Goal: Information Seeking & Learning: Learn about a topic

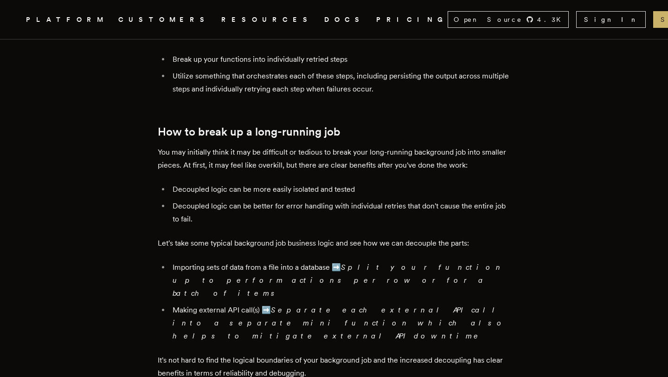
scroll to position [731, 0]
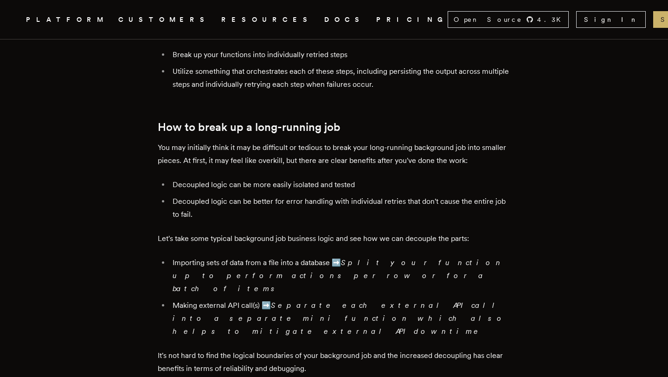
click at [316, 183] on li "Decoupled logic can be more easily isolated and tested" at bounding box center [340, 184] width 341 height 13
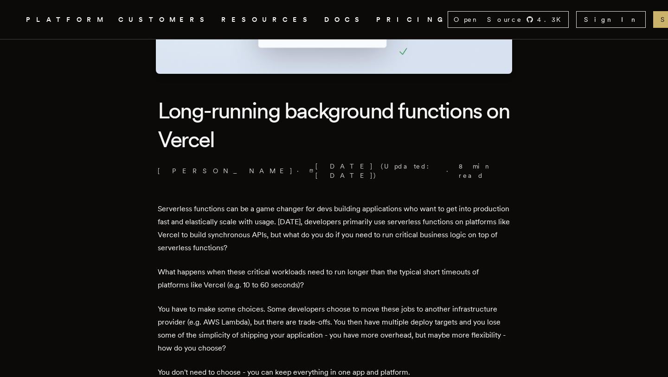
scroll to position [204, 0]
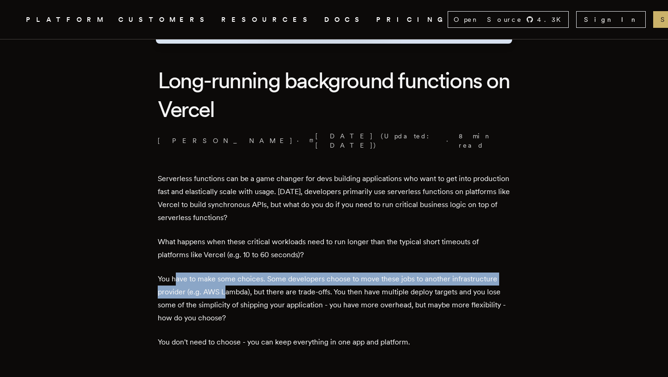
drag, startPoint x: 180, startPoint y: 272, endPoint x: 228, endPoint y: 285, distance: 50.1
click at [228, 285] on p "You have to make some choices. Some developers choose to move these jobs to ano…" at bounding box center [334, 298] width 353 height 52
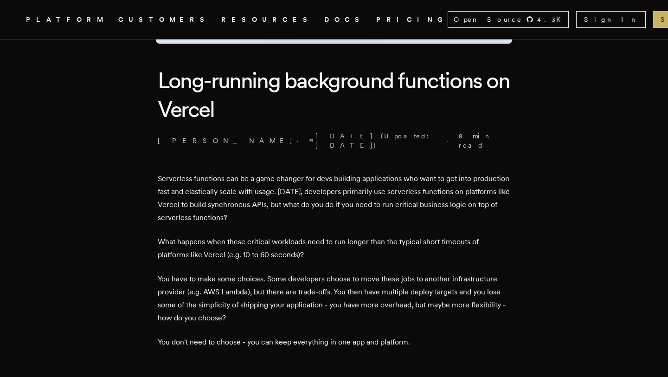
drag, startPoint x: 247, startPoint y: 243, endPoint x: 299, endPoint y: 243, distance: 52.0
click at [299, 243] on p "What happens when these critical workloads need to run longer than the typical …" at bounding box center [334, 248] width 353 height 26
click at [319, 247] on p "What happens when these critical workloads need to run longer than the typical …" at bounding box center [334, 248] width 353 height 26
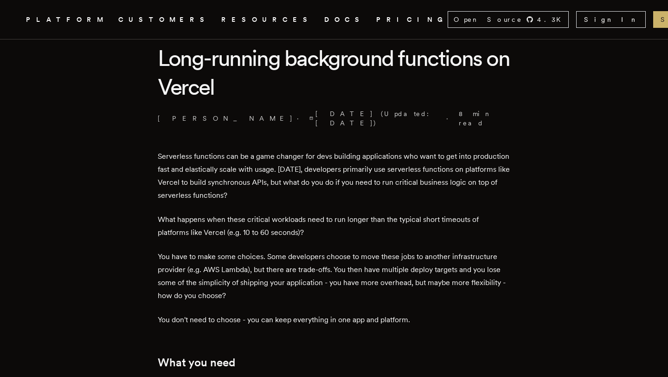
scroll to position [240, 0]
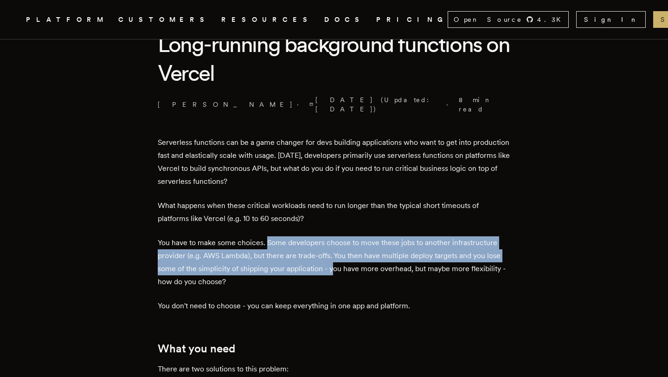
drag, startPoint x: 270, startPoint y: 233, endPoint x: 335, endPoint y: 266, distance: 72.7
click at [335, 266] on p "You have to make some choices. Some developers choose to move these jobs to ano…" at bounding box center [334, 262] width 353 height 52
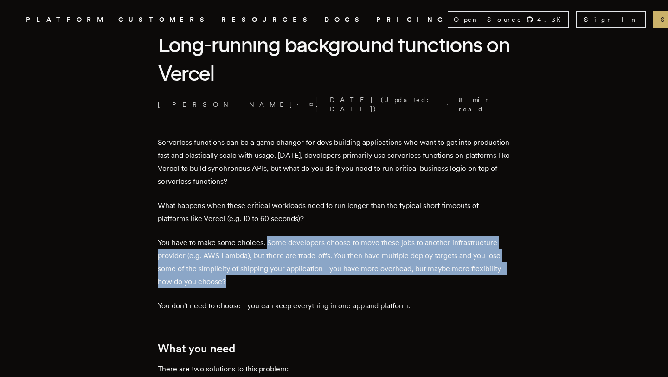
click at [345, 273] on p "You have to make some choices. Some developers choose to move these jobs to ano…" at bounding box center [334, 262] width 353 height 52
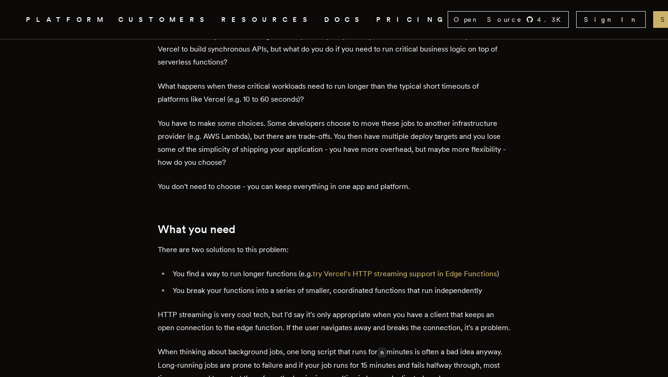
scroll to position [361, 0]
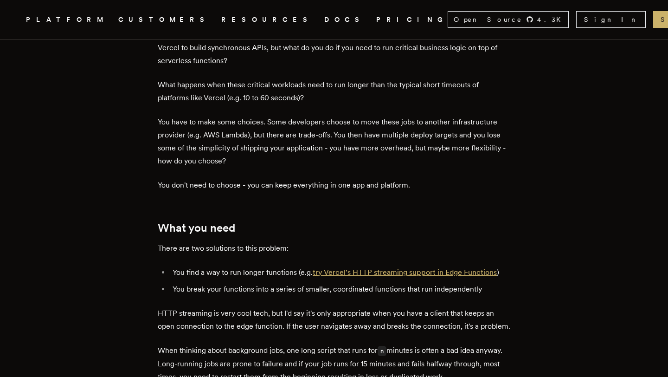
click at [364, 268] on link "try Vercel's HTTP streaming support in Edge Functions" at bounding box center [405, 272] width 184 height 9
